Goal: Obtain resource: Obtain resource

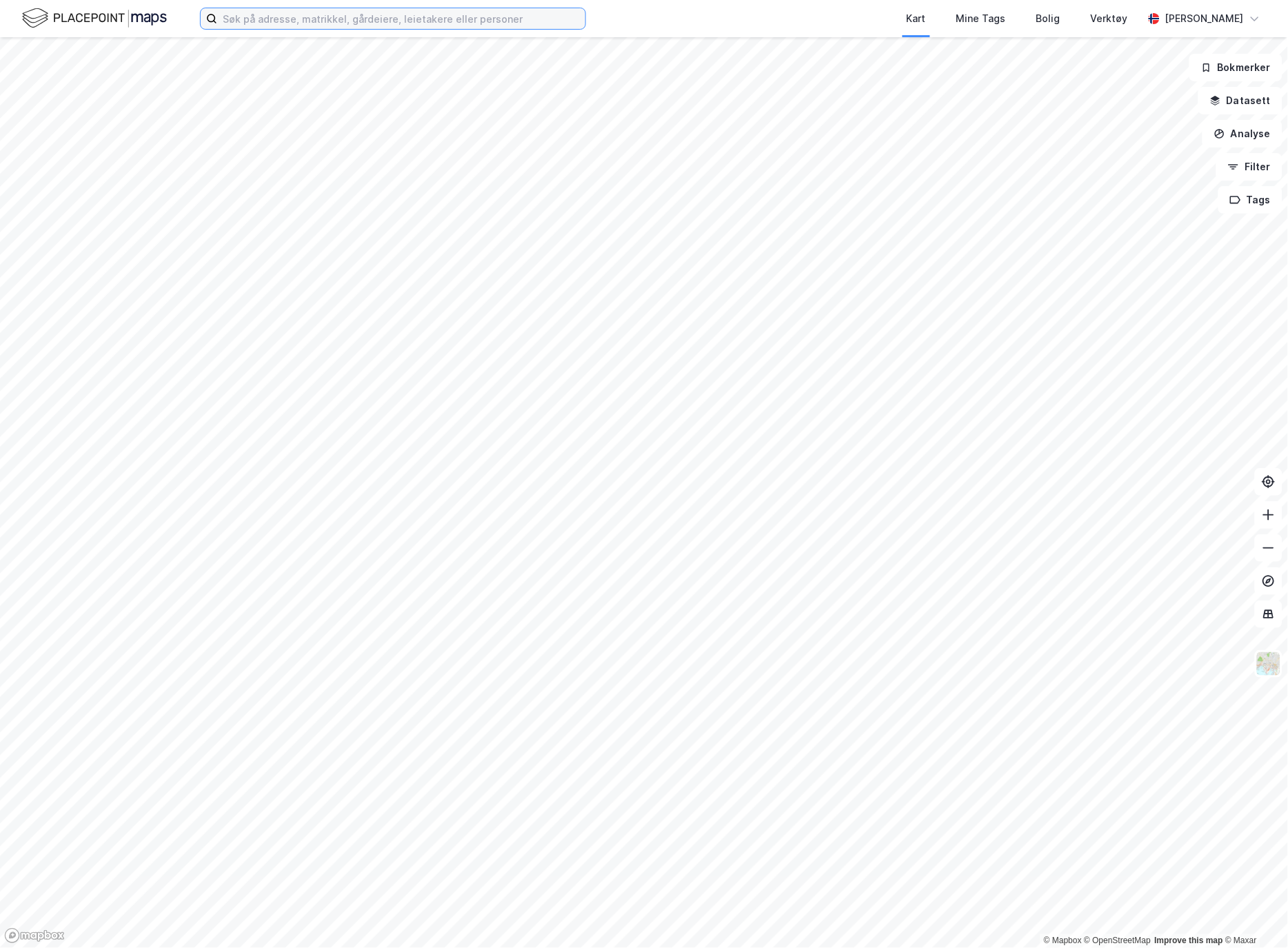
click at [252, 21] on input at bounding box center [401, 18] width 368 height 21
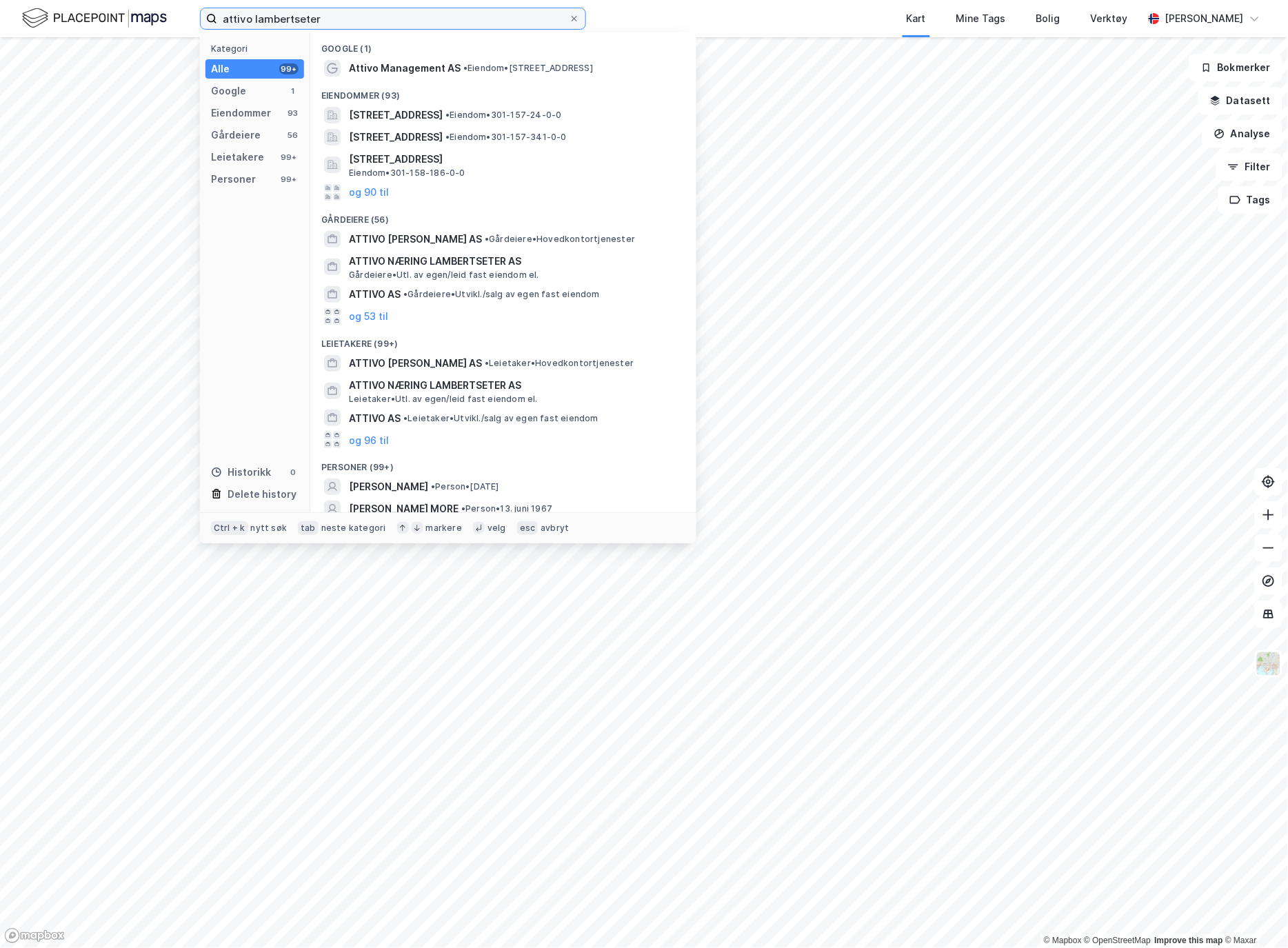
type input "attivo lambertseter"
click at [437, 255] on span "ATTIVO NÆRING LAMBERTSETER AS" at bounding box center [514, 261] width 331 height 17
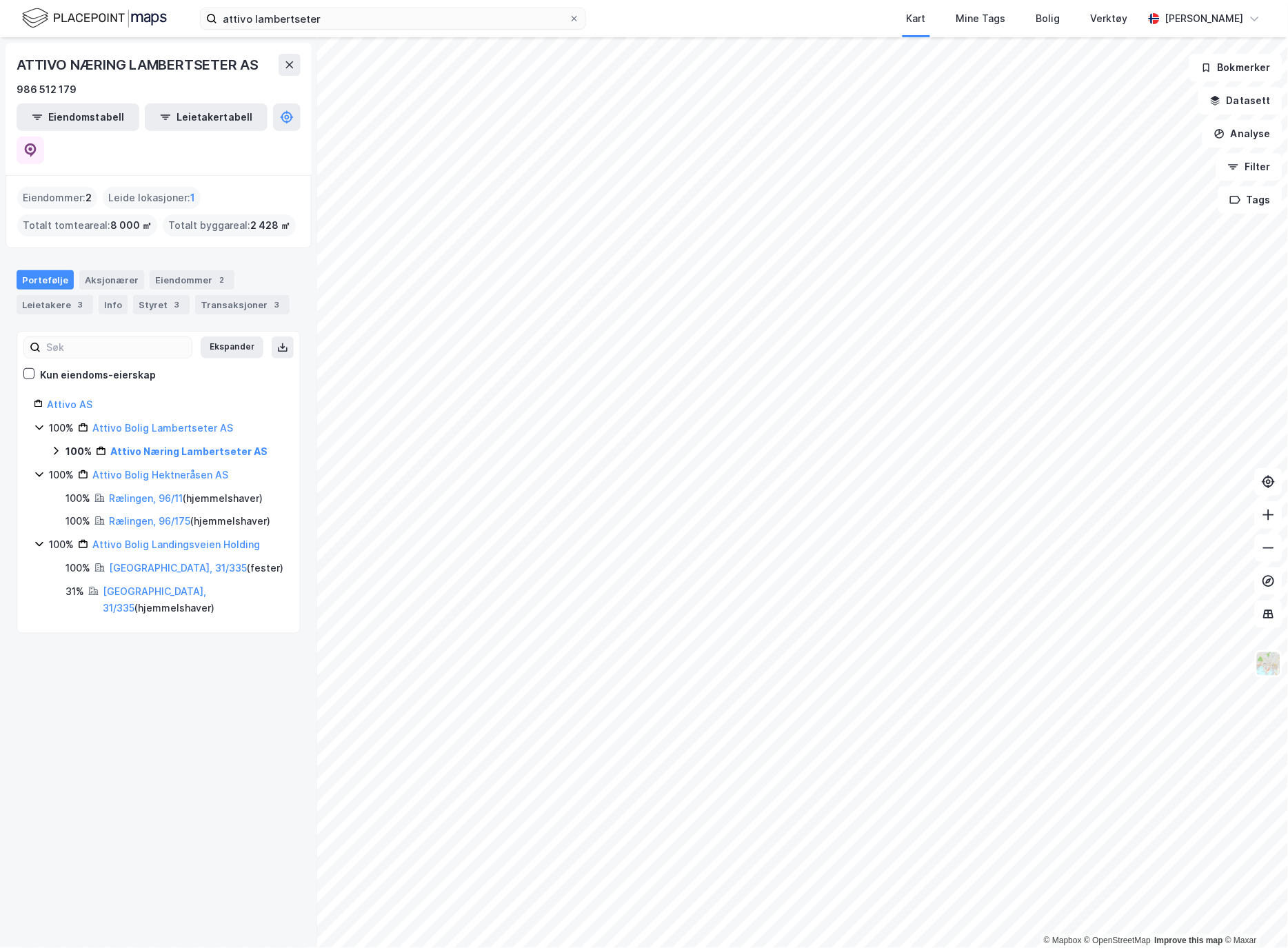
click at [60, 446] on icon at bounding box center [55, 451] width 11 height 11
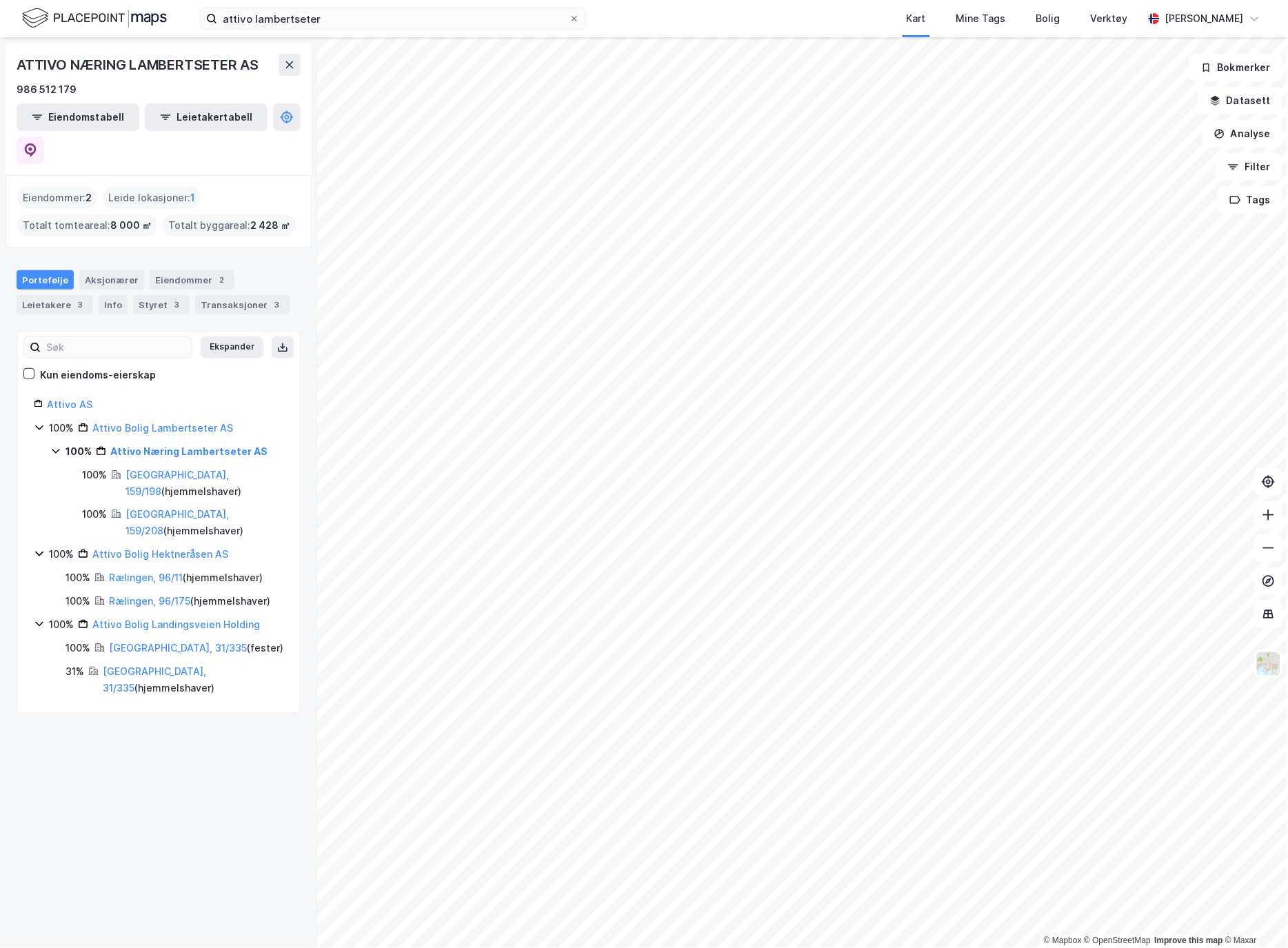
click at [209, 467] on div "[GEOGRAPHIC_DATA], 159/198 ( hjemmelshaver )" at bounding box center [205, 484] width 158 height 33
click at [218, 507] on div "[GEOGRAPHIC_DATA], 159/208 ( hjemmelshaver )" at bounding box center [205, 523] width 158 height 33
click at [222, 467] on div "[GEOGRAPHIC_DATA], 159/198 ( hjemmelshaver )" at bounding box center [205, 484] width 158 height 33
click at [38, 422] on icon at bounding box center [39, 427] width 11 height 11
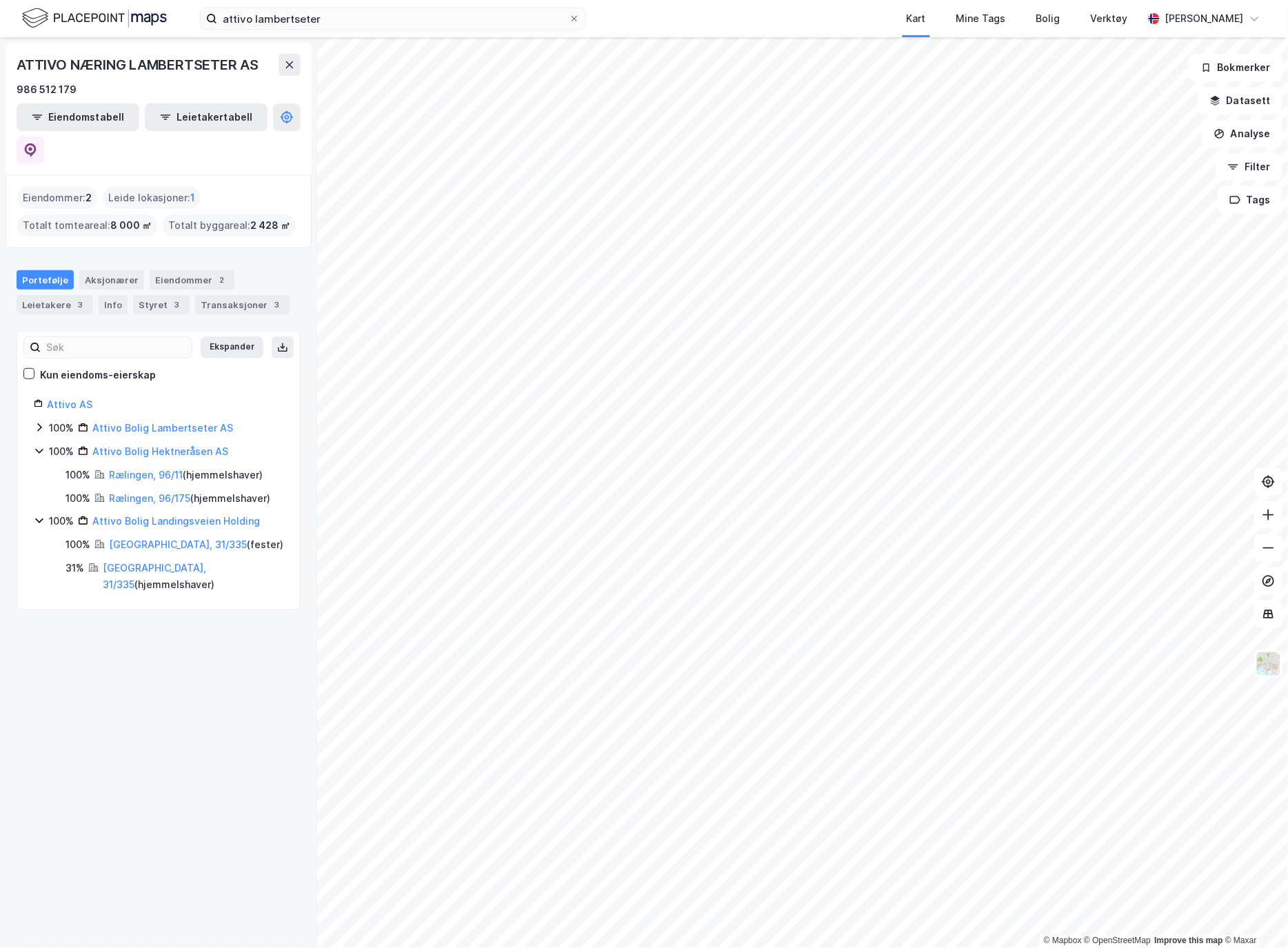
click at [38, 422] on icon at bounding box center [39, 427] width 11 height 11
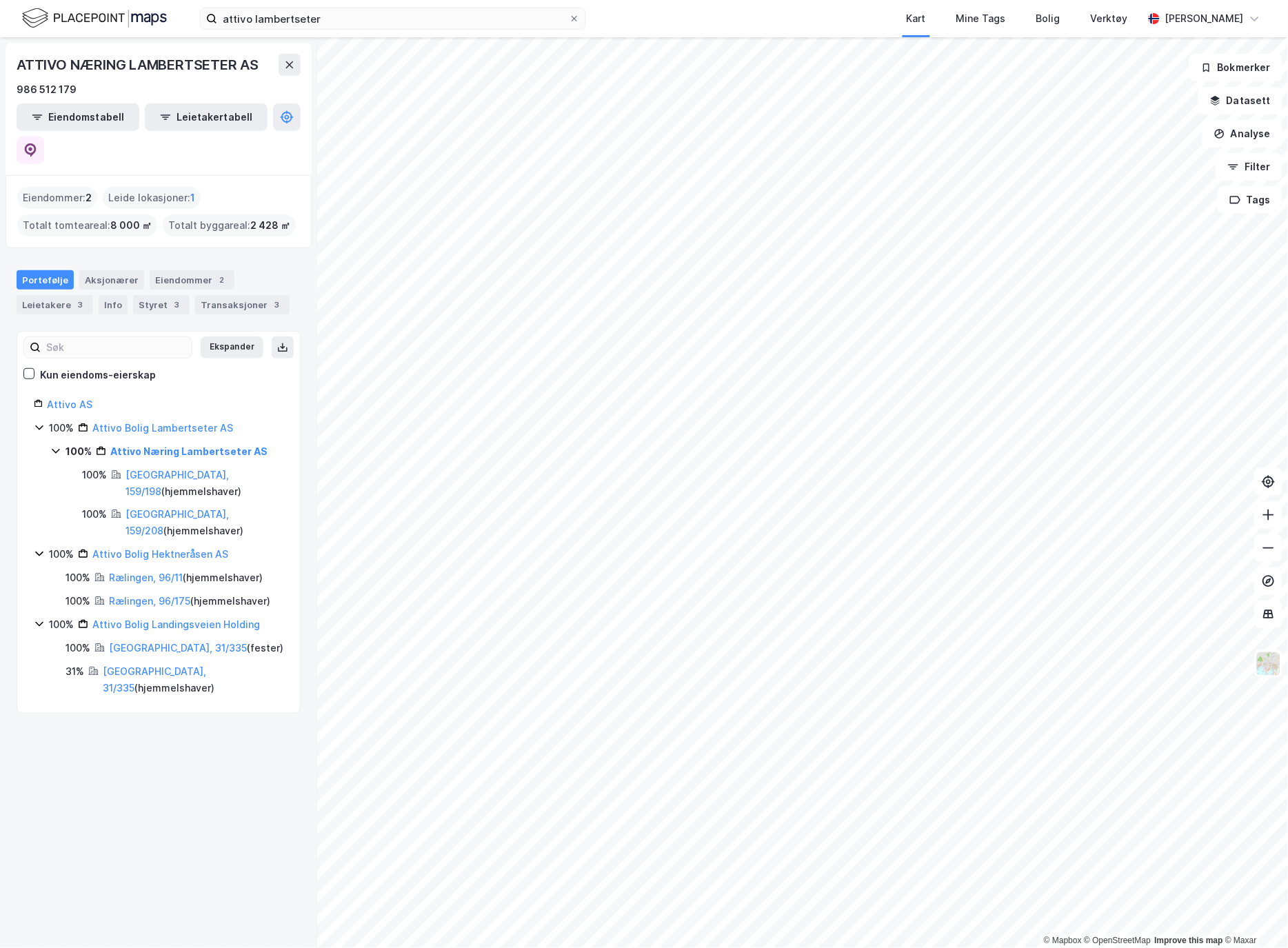
click at [53, 446] on icon at bounding box center [55, 451] width 11 height 11
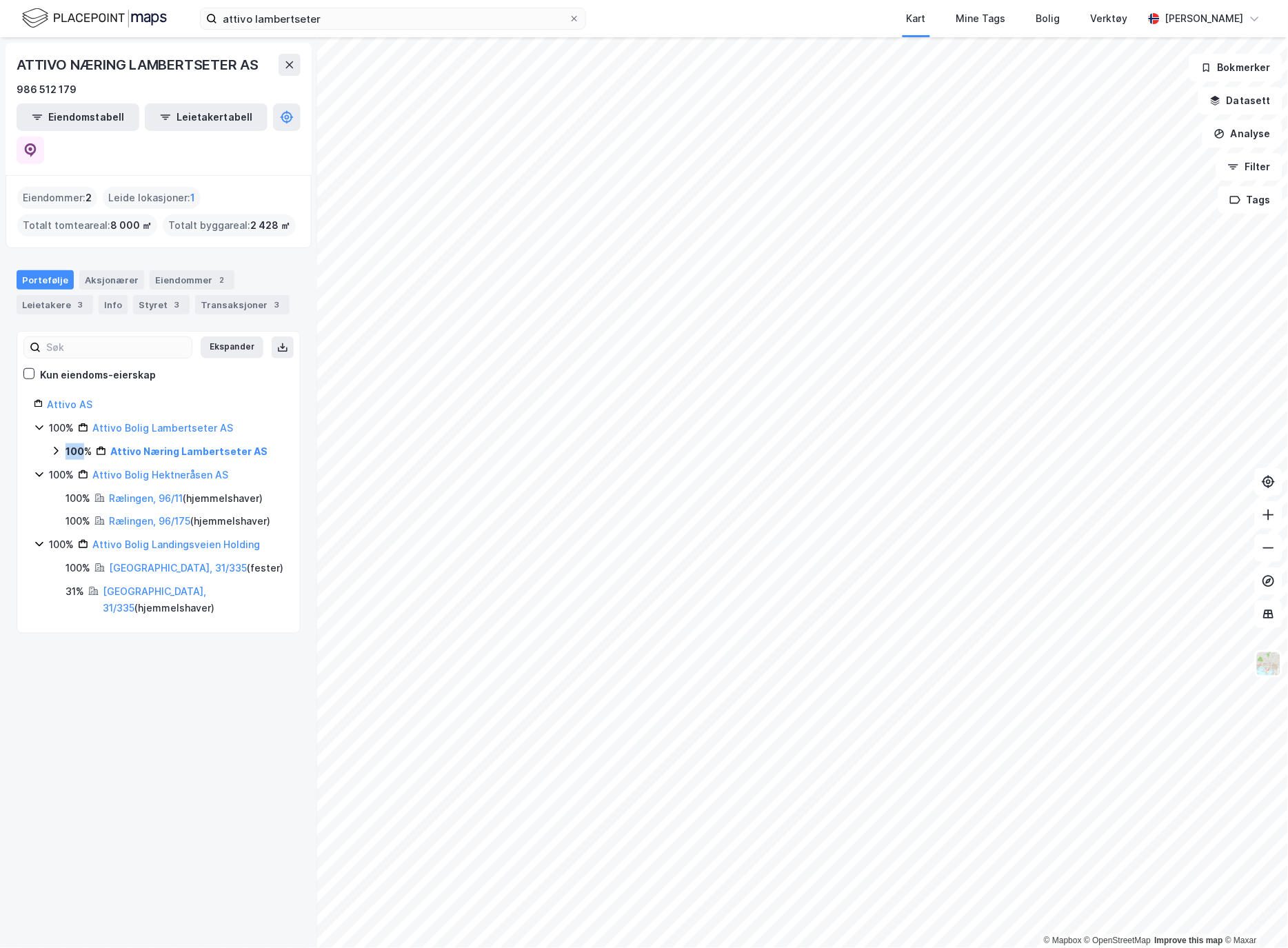
click at [53, 446] on icon at bounding box center [55, 451] width 11 height 11
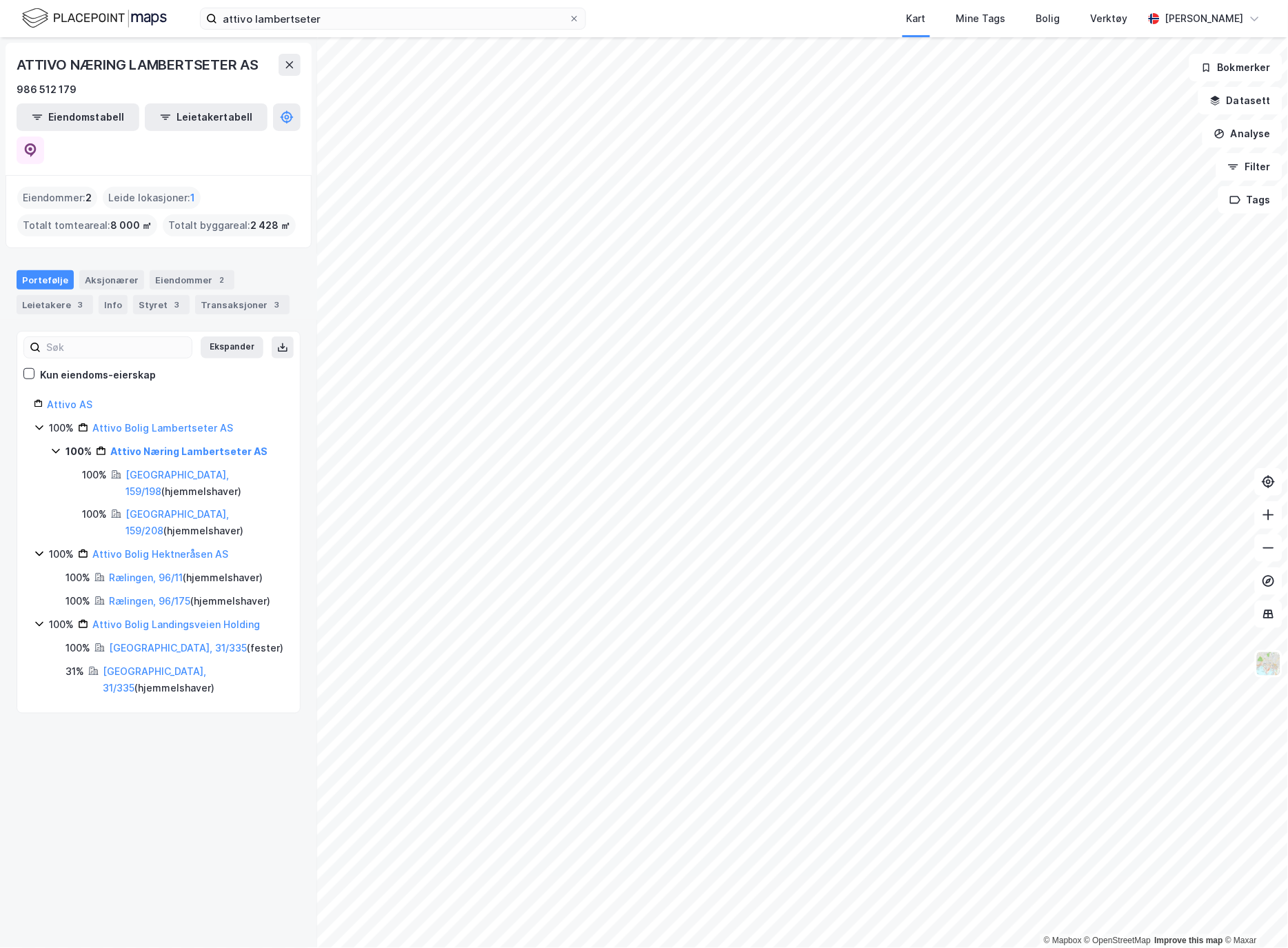
click at [215, 467] on div "[GEOGRAPHIC_DATA], 159/198 ( hjemmelshaver )" at bounding box center [205, 484] width 158 height 33
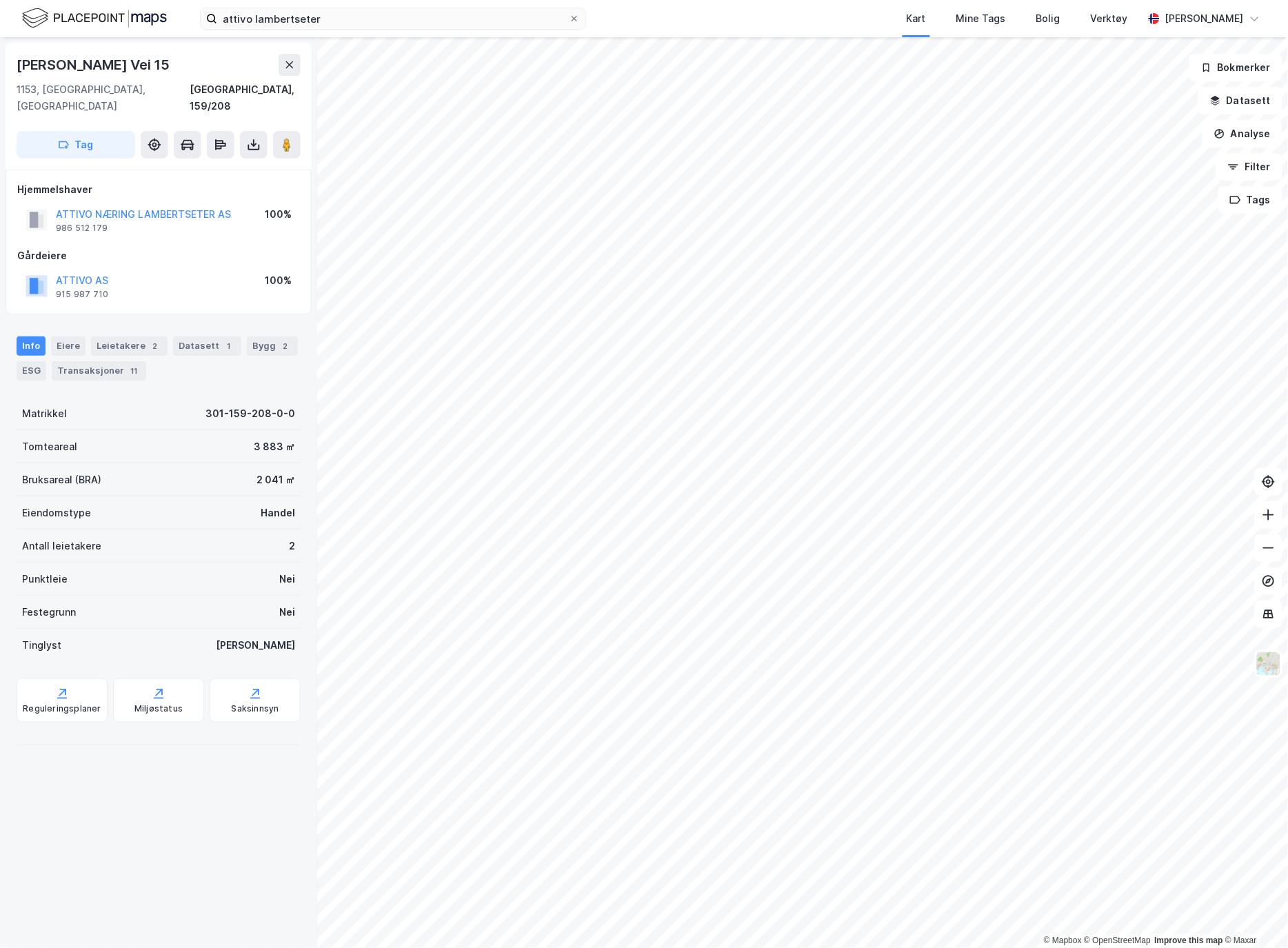
click at [252, 138] on icon at bounding box center [254, 145] width 14 height 14
click at [240, 161] on div "Last ned grunnbok" at bounding box center [193, 171] width 147 height 22
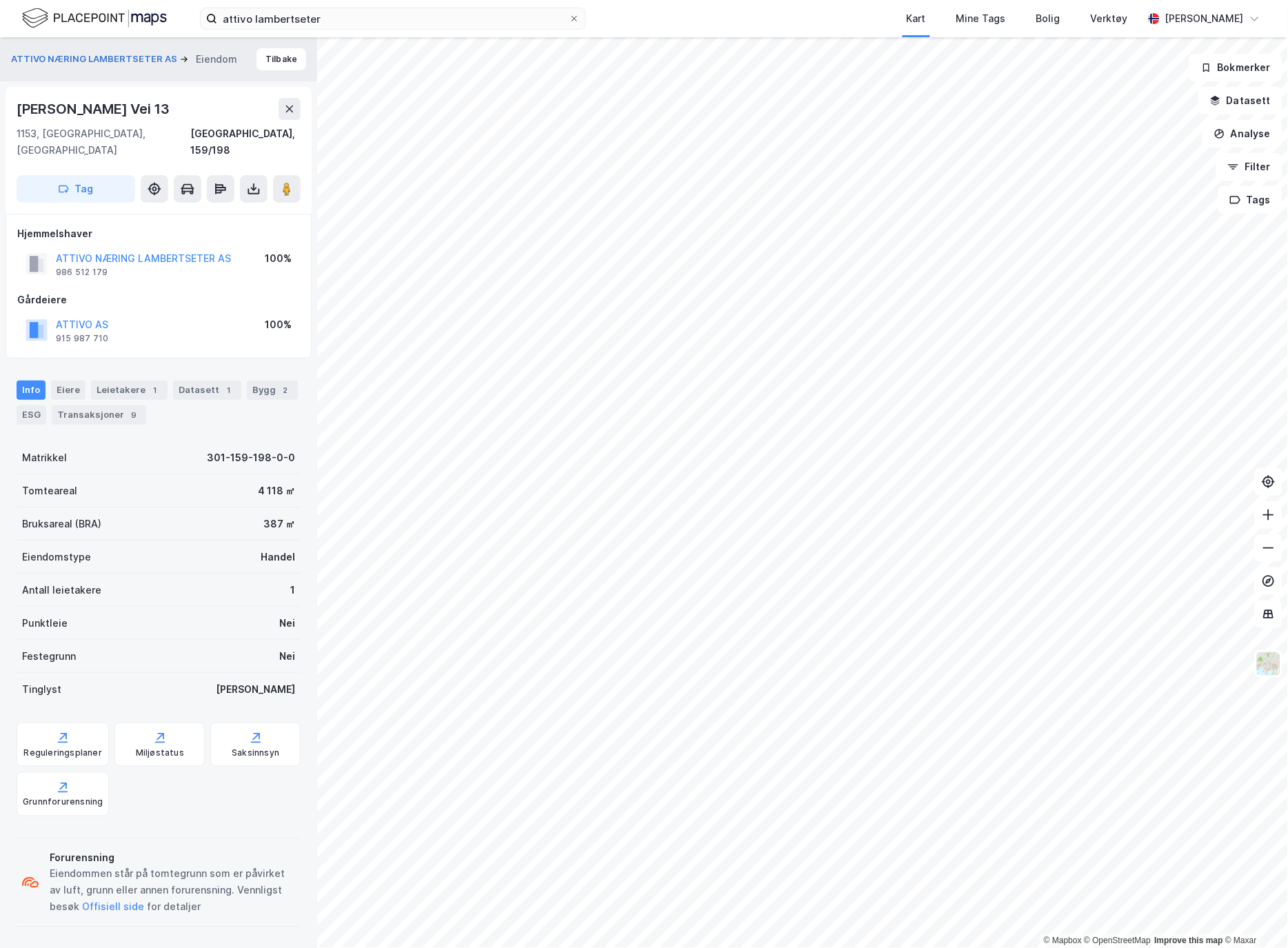
click at [249, 183] on button at bounding box center [253, 188] width 27 height 27
click at [254, 206] on div "Last ned grunnbok" at bounding box center [193, 216] width 147 height 22
